Goal: Task Accomplishment & Management: Use online tool/utility

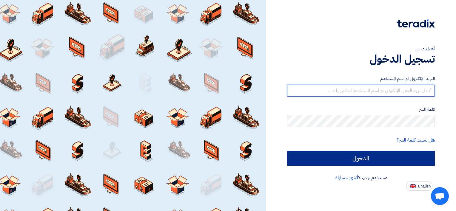
type input "supplychainmanager@hudaalshmri.com"
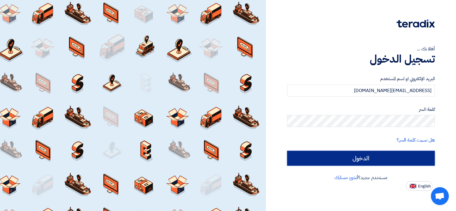
click at [360, 159] on input "الدخول" at bounding box center [361, 158] width 148 height 15
type input "Sign in"
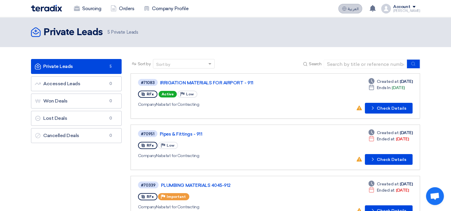
click at [355, 7] on span "العربية" at bounding box center [353, 9] width 11 height 4
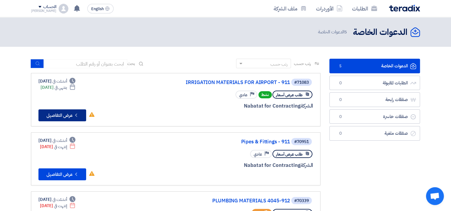
click at [75, 116] on icon "Check details" at bounding box center [76, 115] width 6 height 6
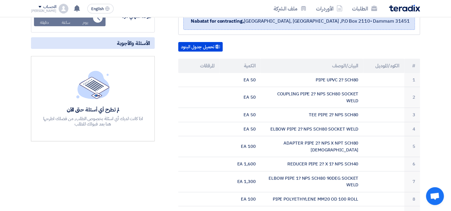
scroll to position [131, 0]
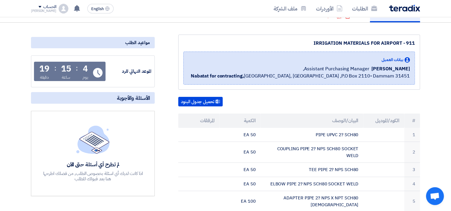
scroll to position [83, 0]
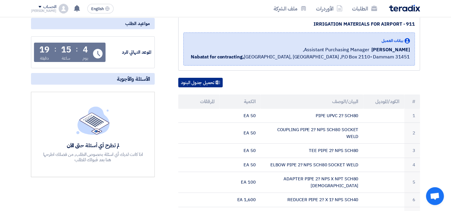
click at [208, 81] on button "تحميل جدول البنود" at bounding box center [200, 83] width 44 height 10
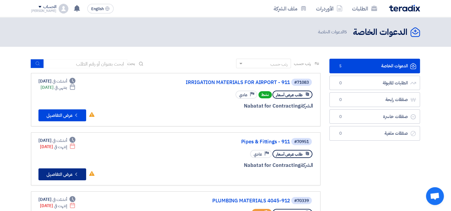
click at [64, 174] on button "Check details عرض التفاصيل" at bounding box center [62, 174] width 48 height 12
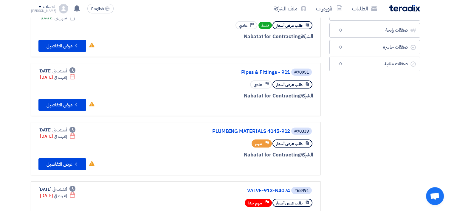
scroll to position [72, 0]
